Goal: Information Seeking & Learning: Learn about a topic

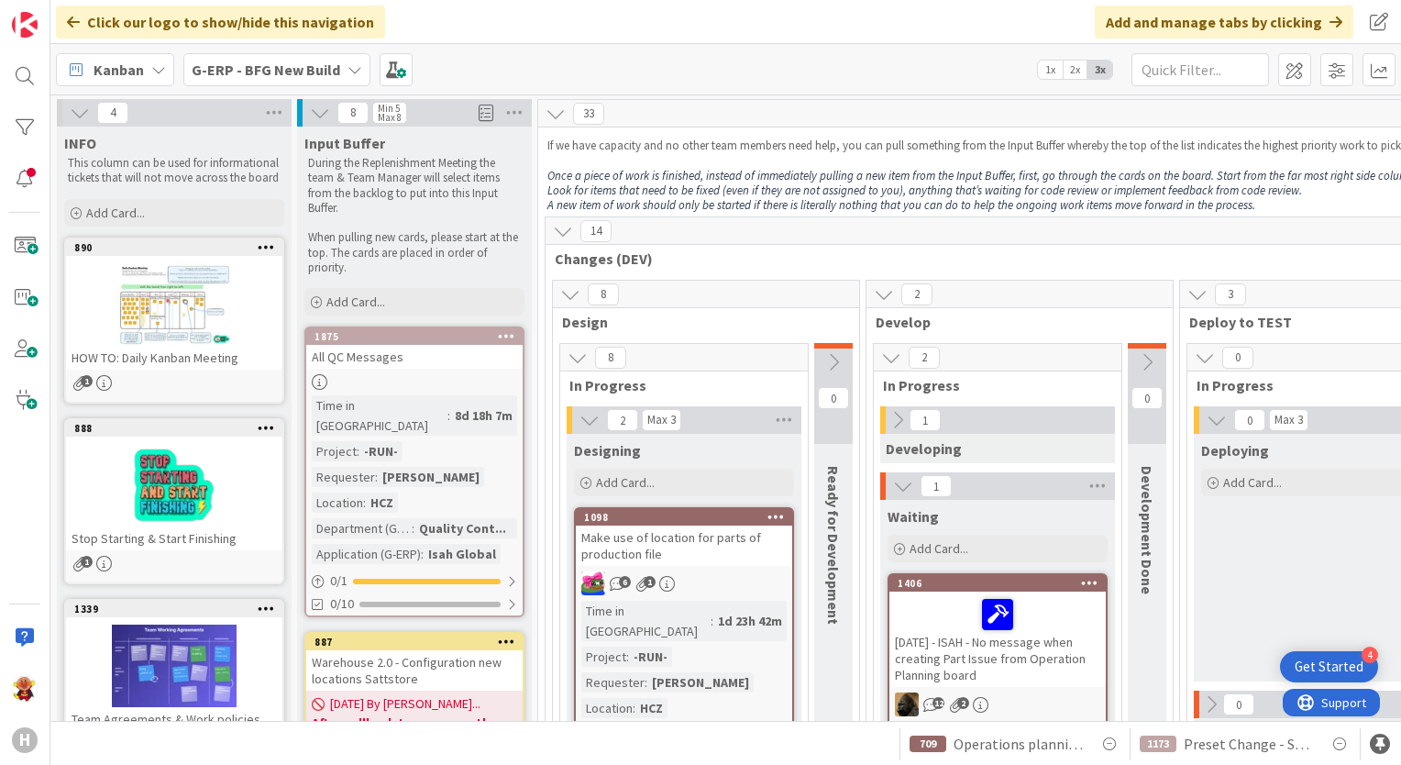
click at [207, 69] on b "G-ERP - BFG New Build" at bounding box center [266, 70] width 149 height 18
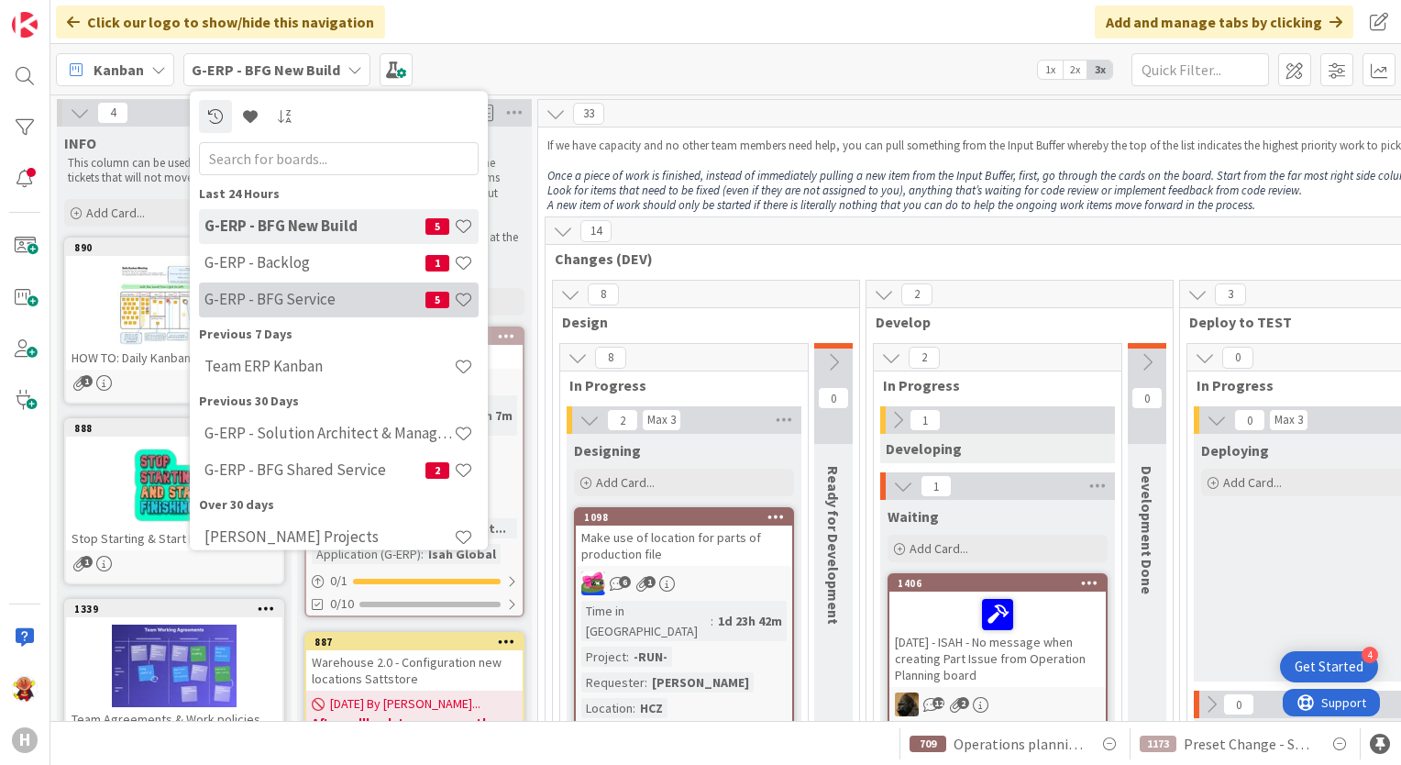
click at [307, 293] on h4 "G-ERP - BFG Service" at bounding box center [314, 300] width 221 height 18
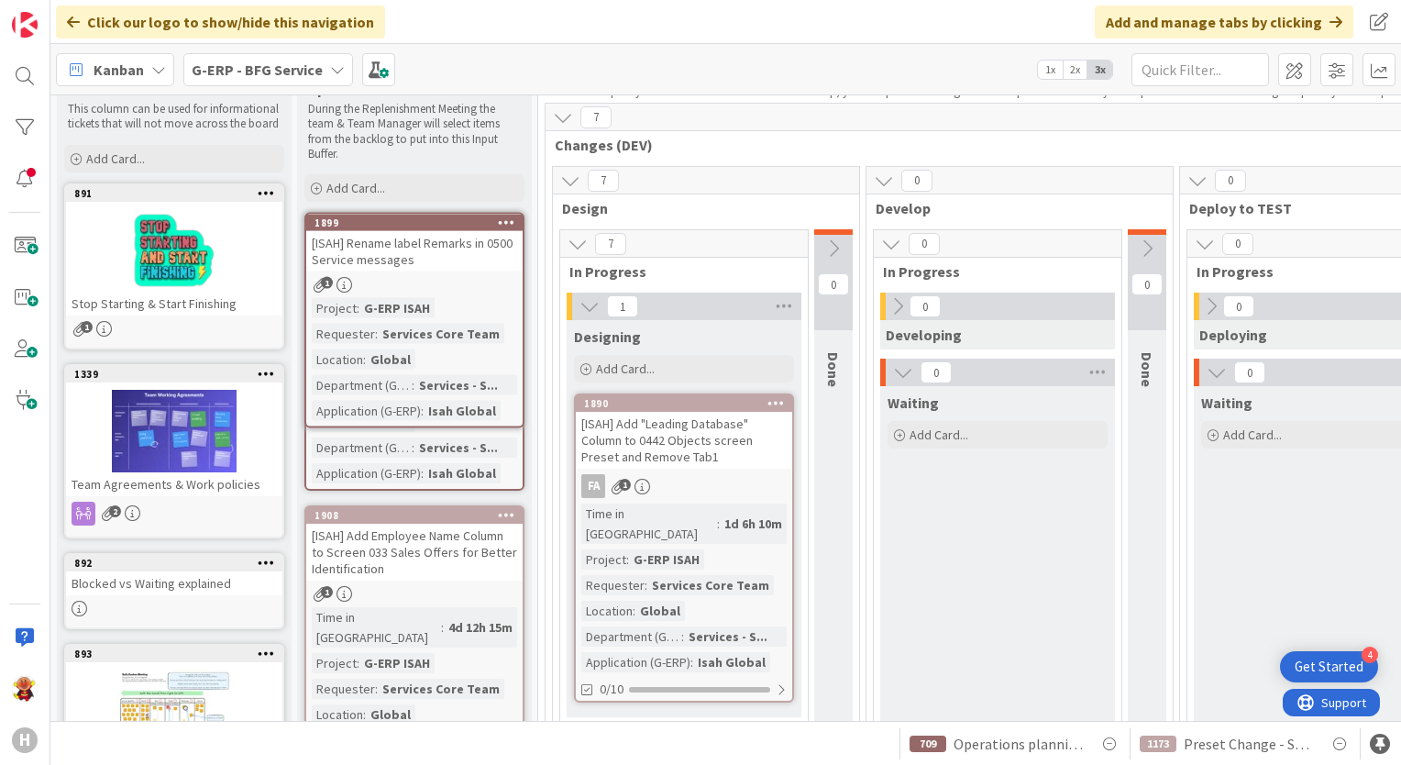
scroll to position [43, 0]
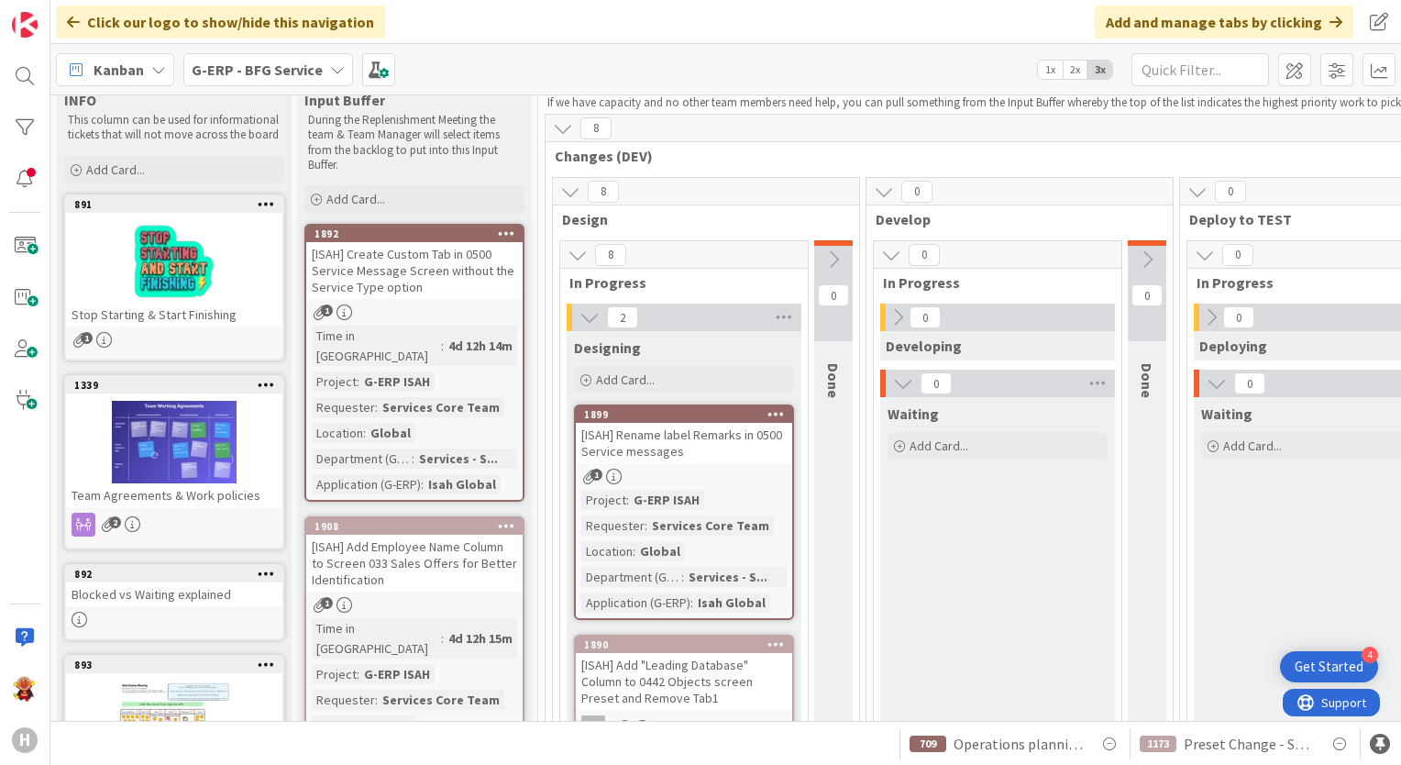
click at [708, 458] on div "[ISAH] Rename label Remarks in 0500 Service messages" at bounding box center [684, 443] width 216 height 40
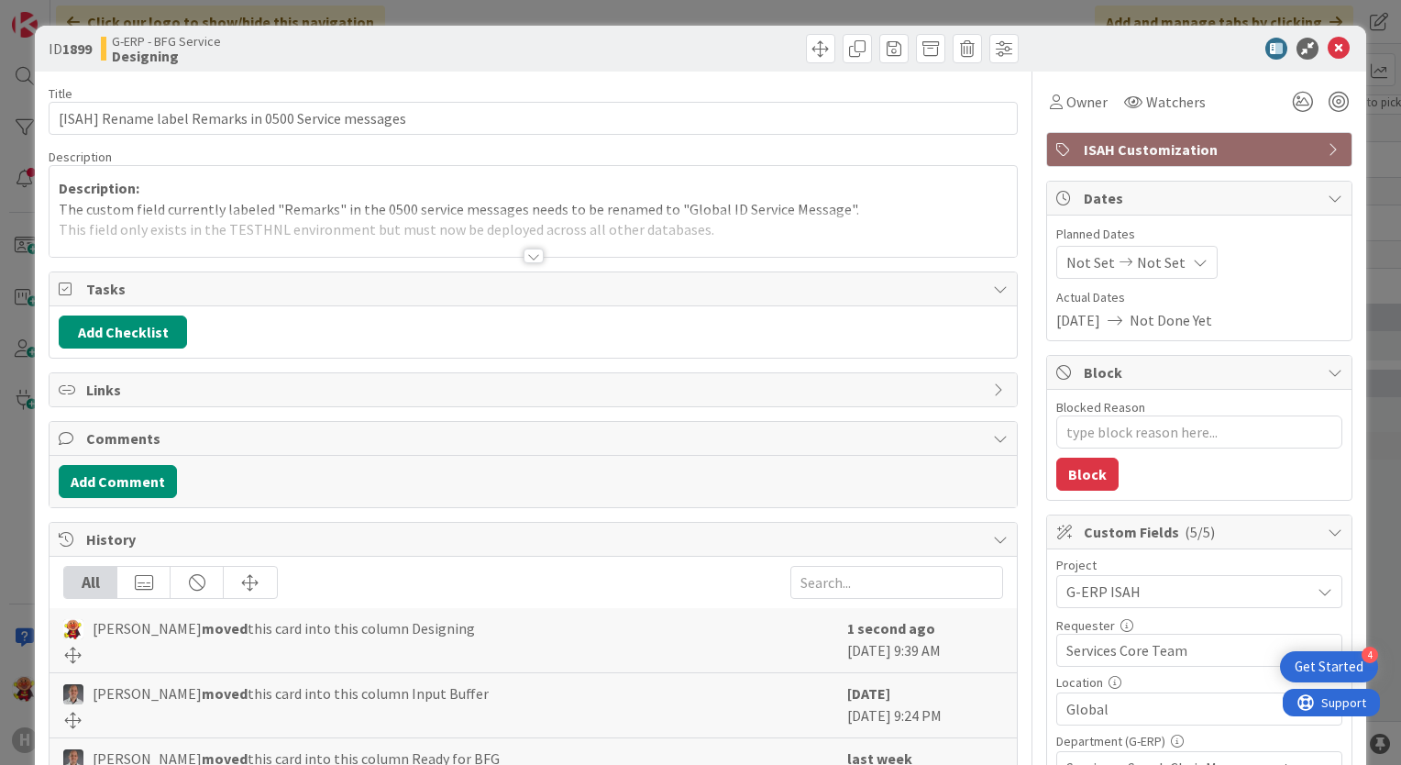
click at [525, 257] on div at bounding box center [534, 256] width 20 height 15
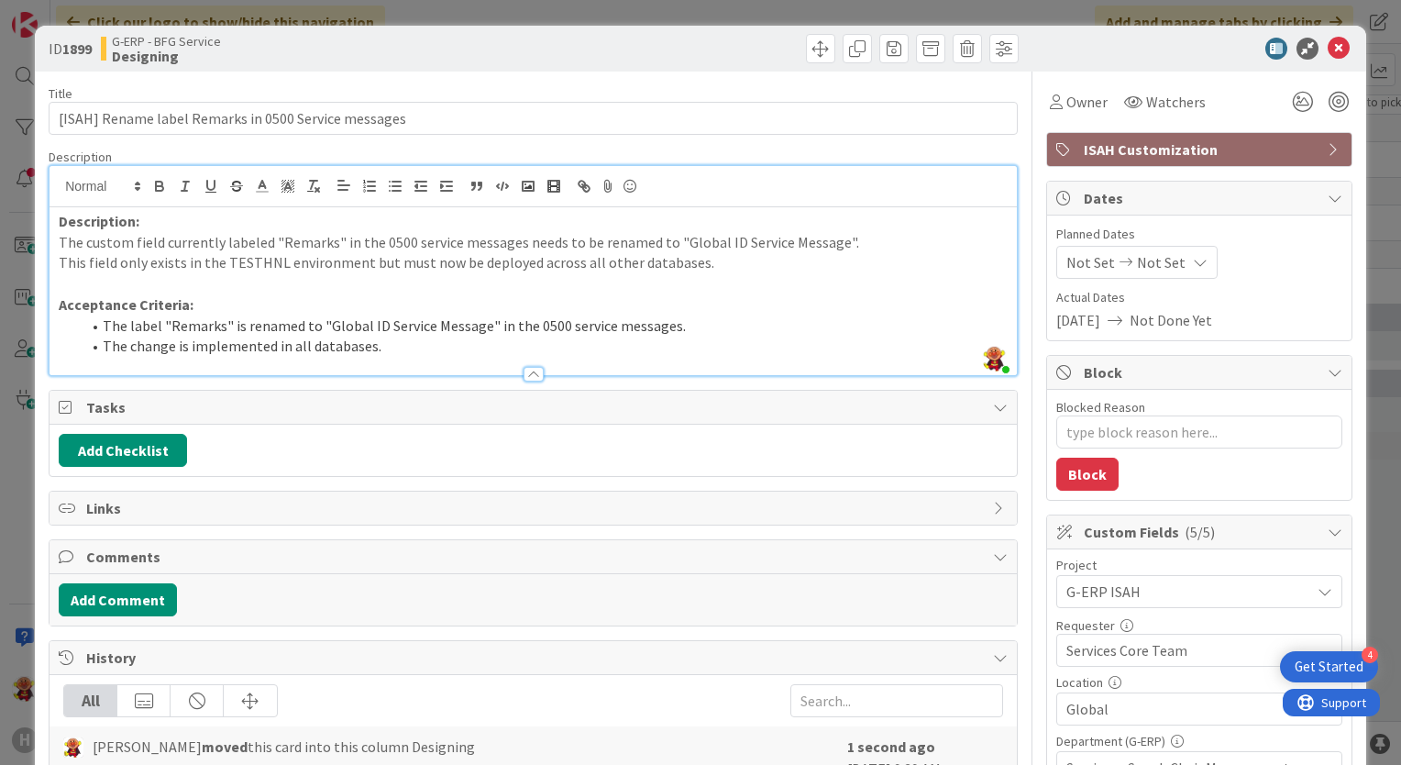
type textarea "x"
drag, startPoint x: 325, startPoint y: 321, endPoint x: 481, endPoint y: 320, distance: 155.9
click at [481, 320] on li "The label "Remarks" is renamed to "Global ID Service Message" in the 0500 servi…" at bounding box center [544, 325] width 927 height 21
copy li "Global ID Service Message"
